Goal: Task Accomplishment & Management: Use online tool/utility

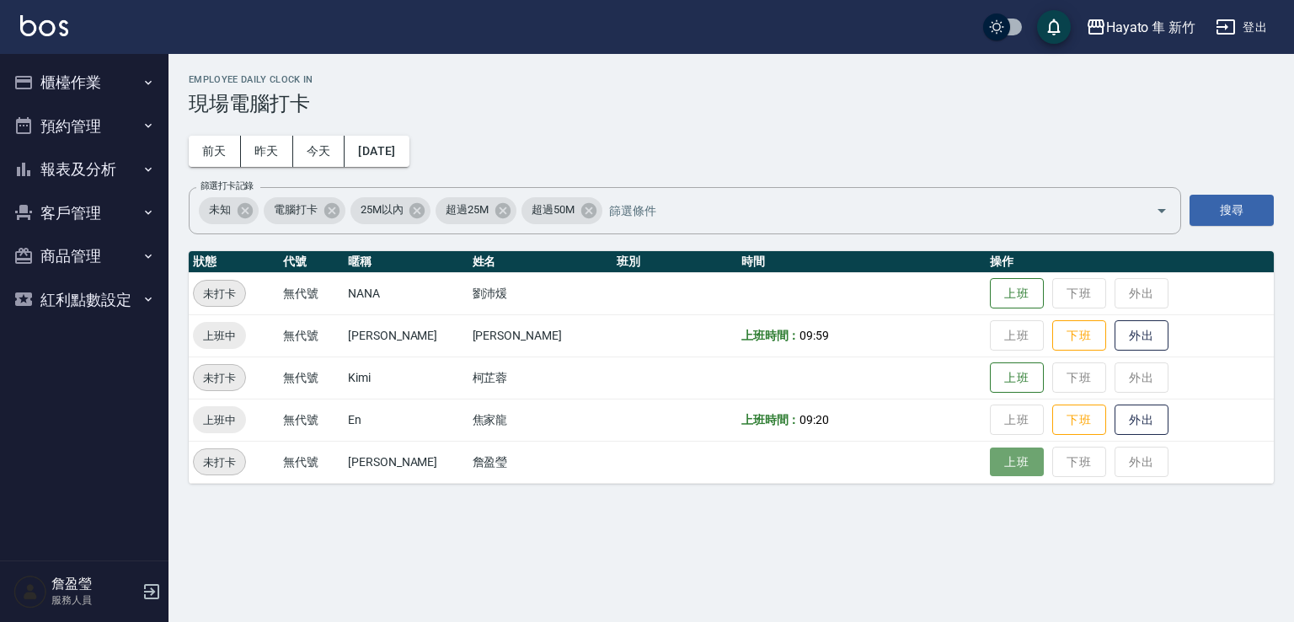
click at [990, 471] on button "上班" at bounding box center [1017, 461] width 54 height 29
click at [1293, 521] on div "Employee Daily Clock In 現場電腦打卡 [DATE] [DATE] [DATE] [DATE] 篩選打卡記錄 未知 電腦打卡 25M以內…" at bounding box center [647, 311] width 1294 height 622
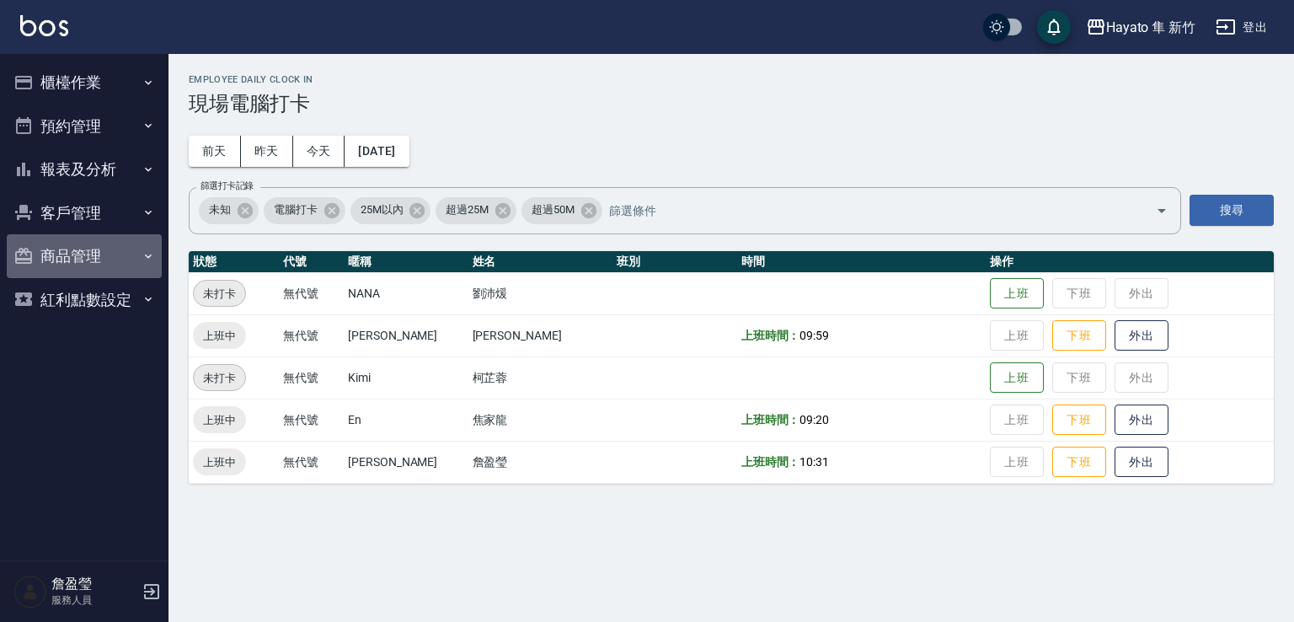
click at [111, 269] on button "商品管理" at bounding box center [84, 256] width 155 height 44
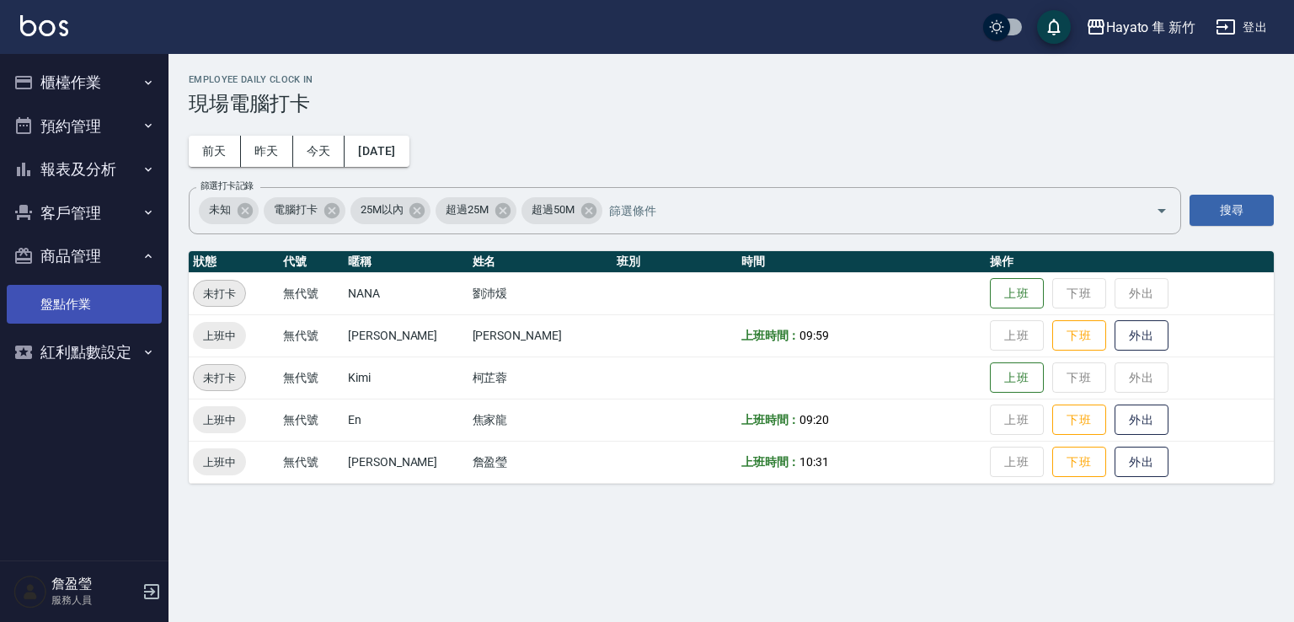
click at [88, 296] on link "盤點作業" at bounding box center [84, 304] width 155 height 39
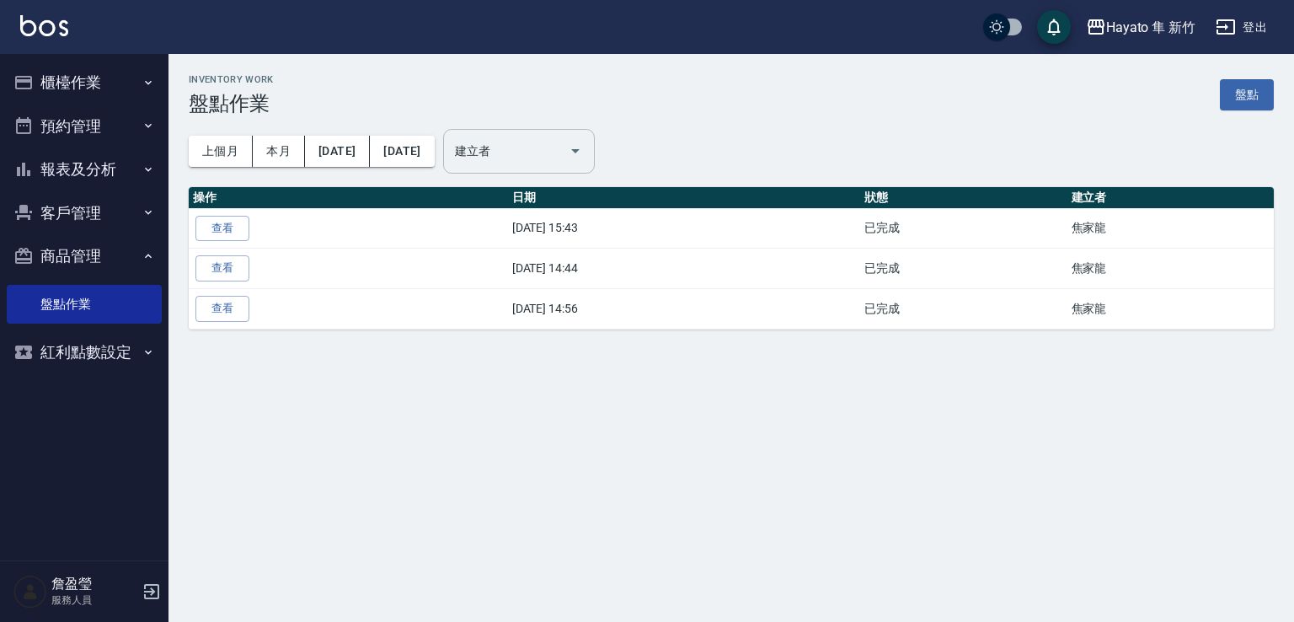
click at [562, 147] on input "建立者" at bounding box center [506, 150] width 111 height 29
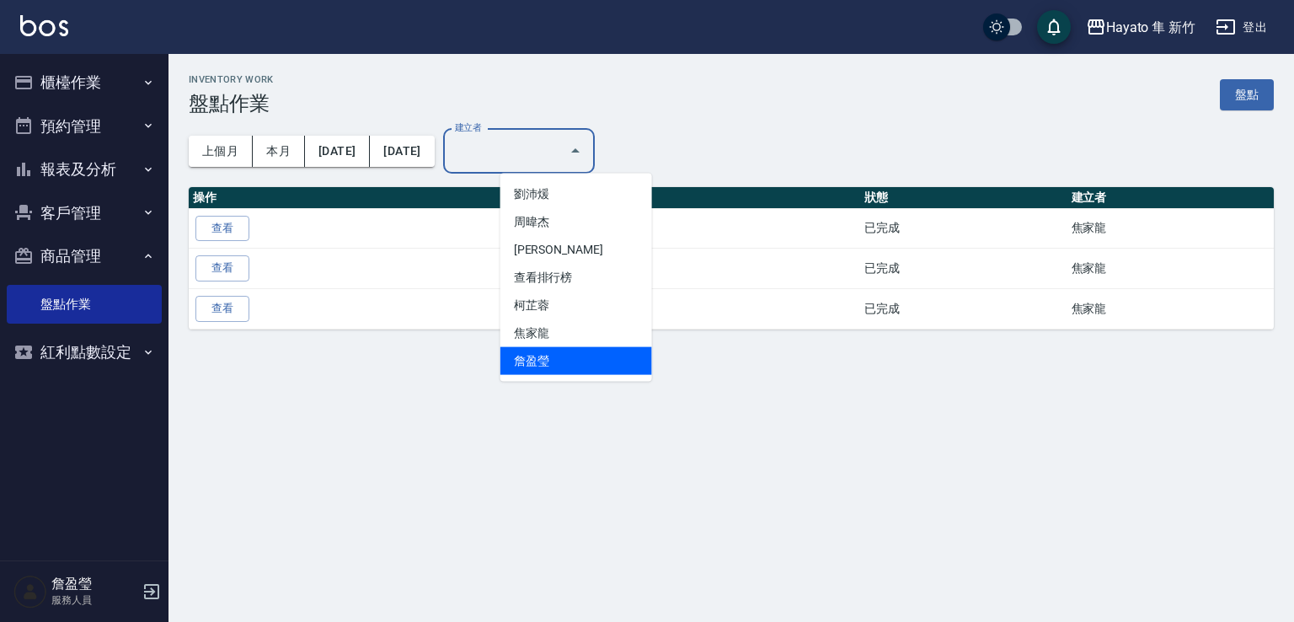
click at [538, 353] on li "詹盈瑩" at bounding box center [576, 361] width 152 height 28
type input "詹盈瑩"
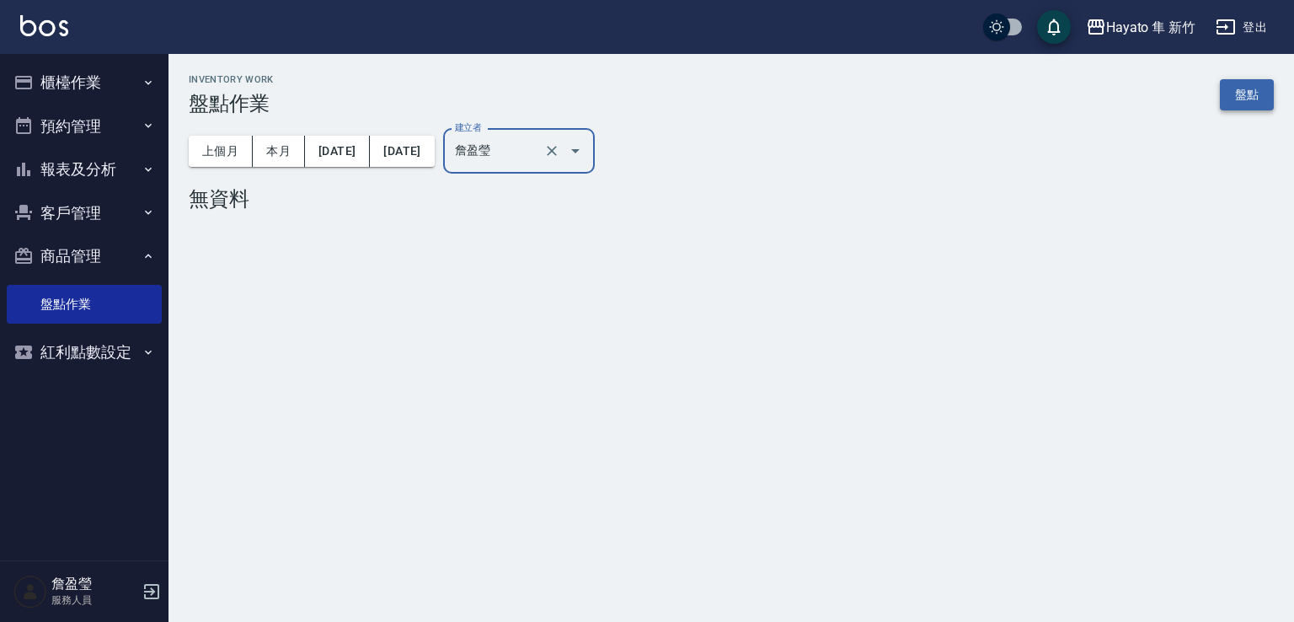
click at [1254, 98] on link "盤點" at bounding box center [1247, 94] width 54 height 31
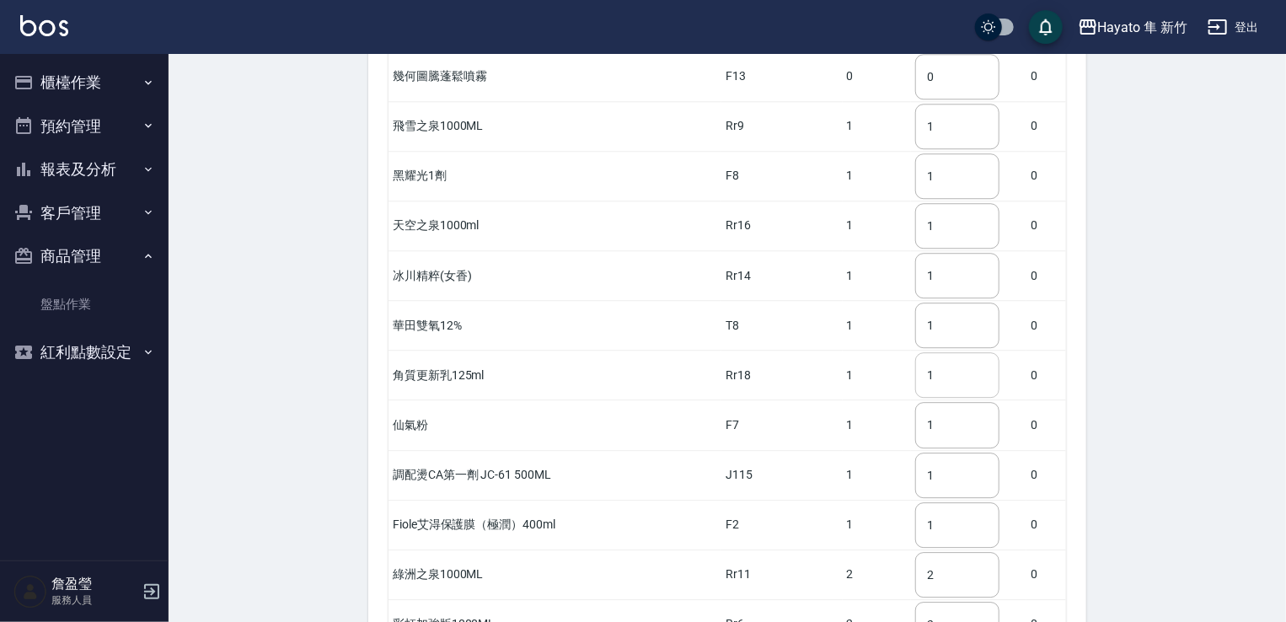
scroll to position [2180, 0]
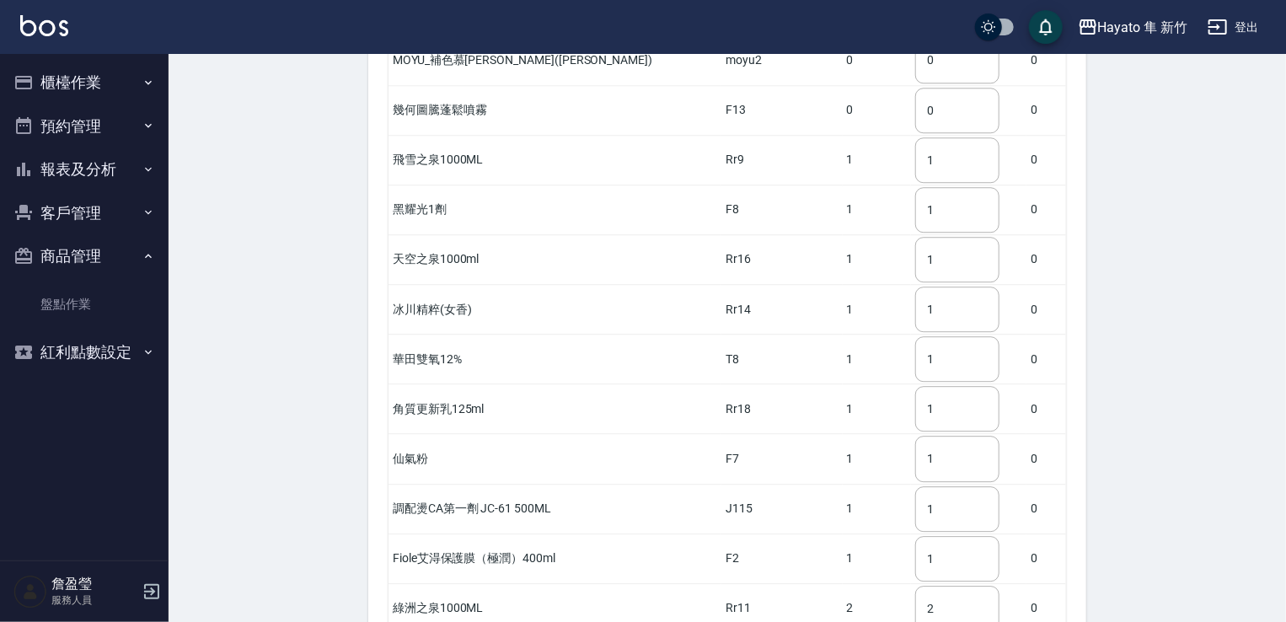
click at [92, 80] on button "櫃檯作業" at bounding box center [84, 83] width 155 height 44
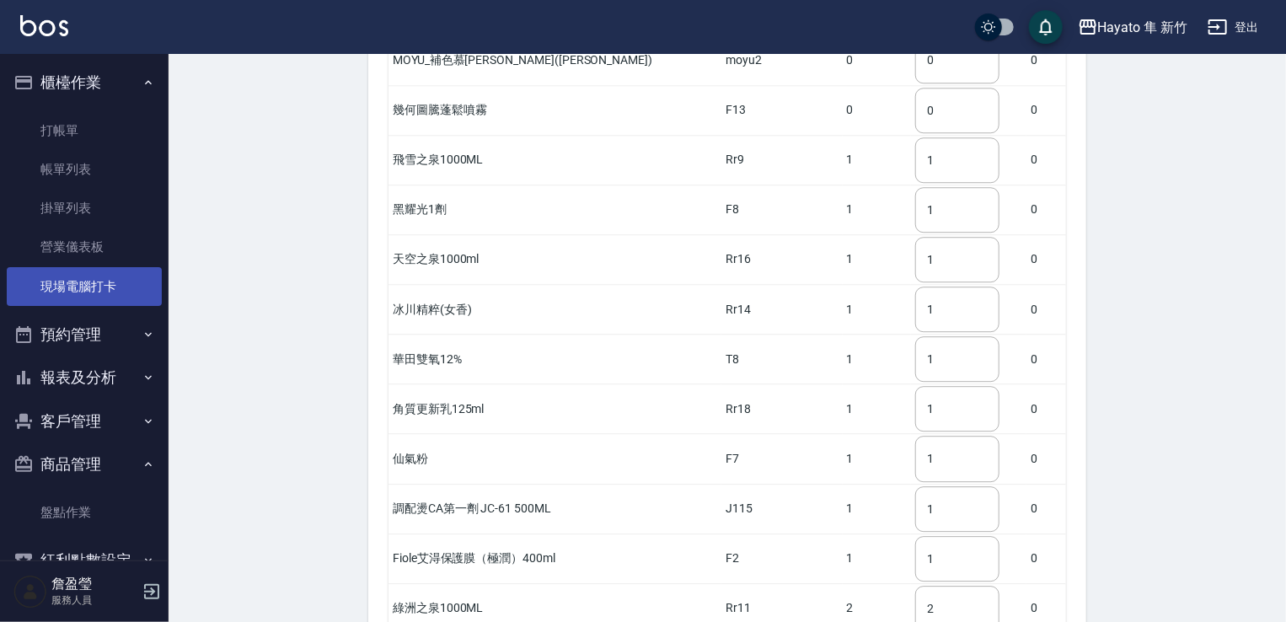
click at [108, 297] on link "現場電腦打卡" at bounding box center [84, 286] width 155 height 39
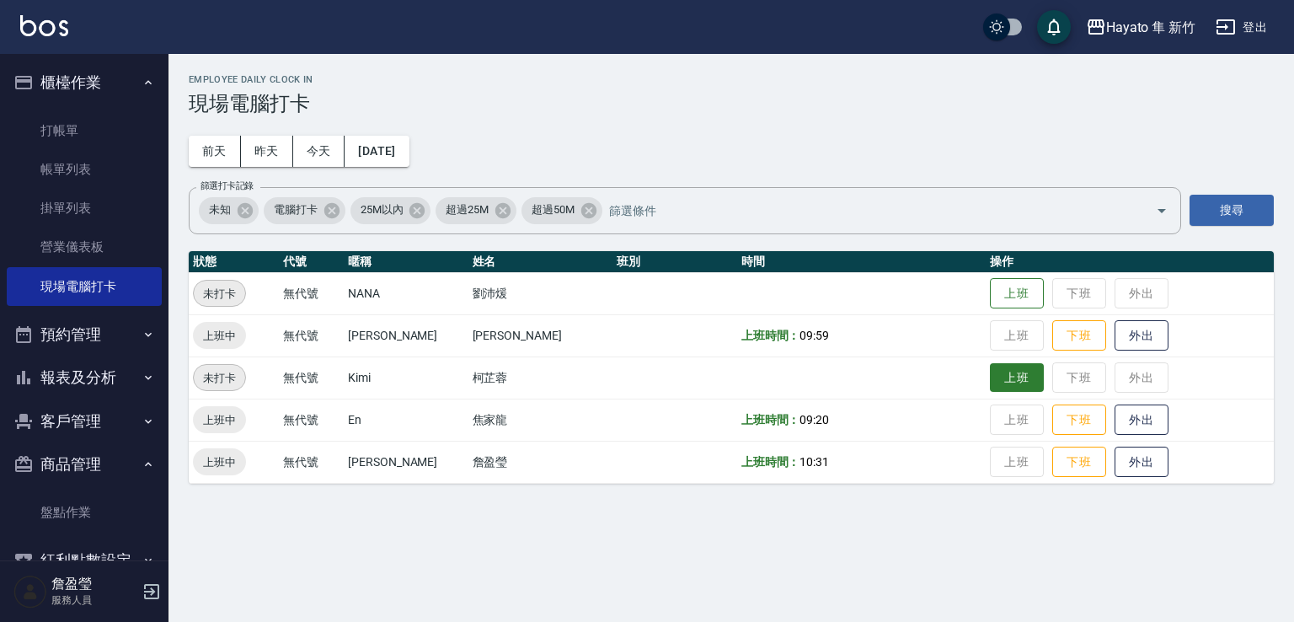
click at [991, 374] on button "上班" at bounding box center [1017, 377] width 54 height 29
